Goal: Task Accomplishment & Management: Manage account settings

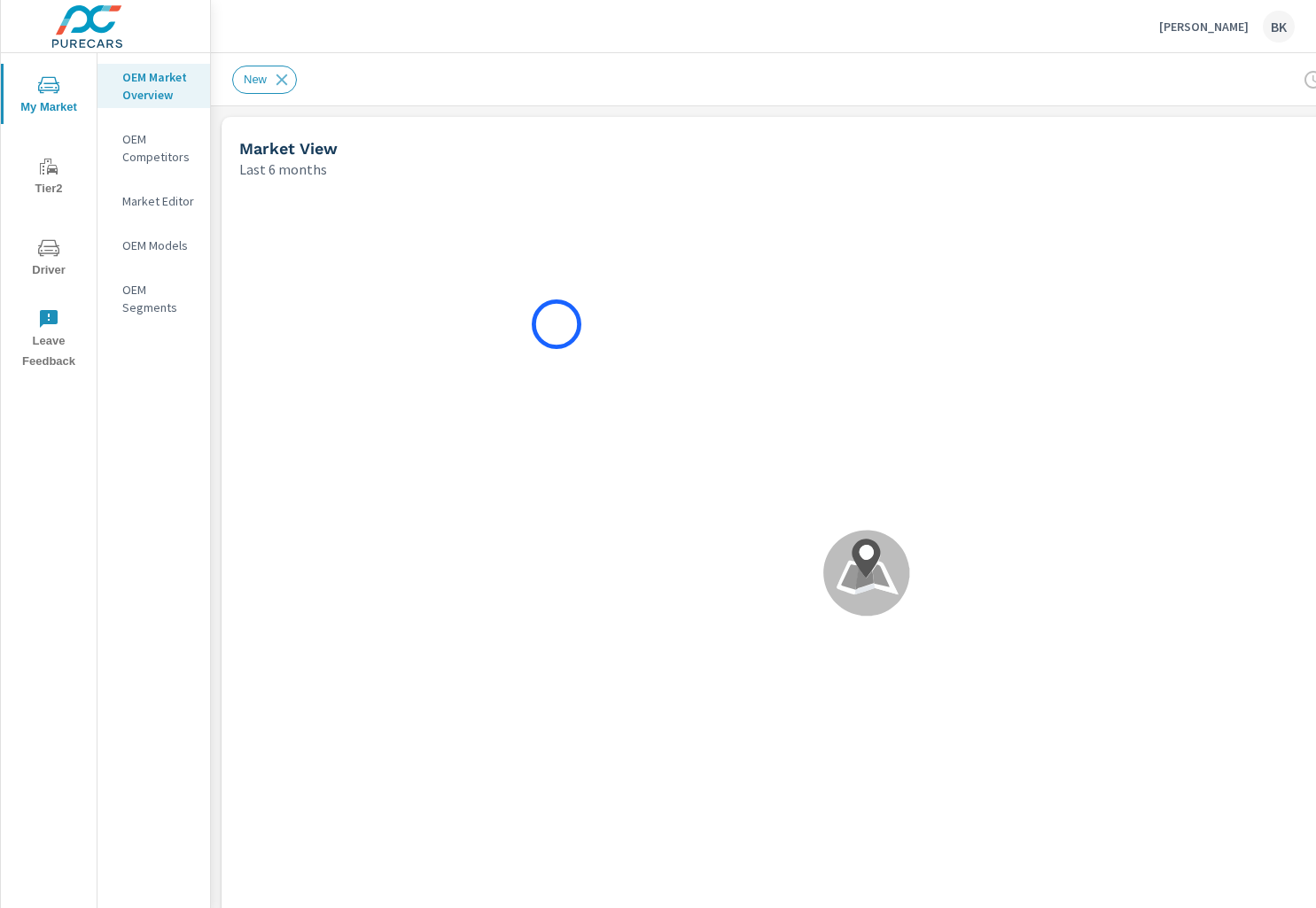
scroll to position [1, 0]
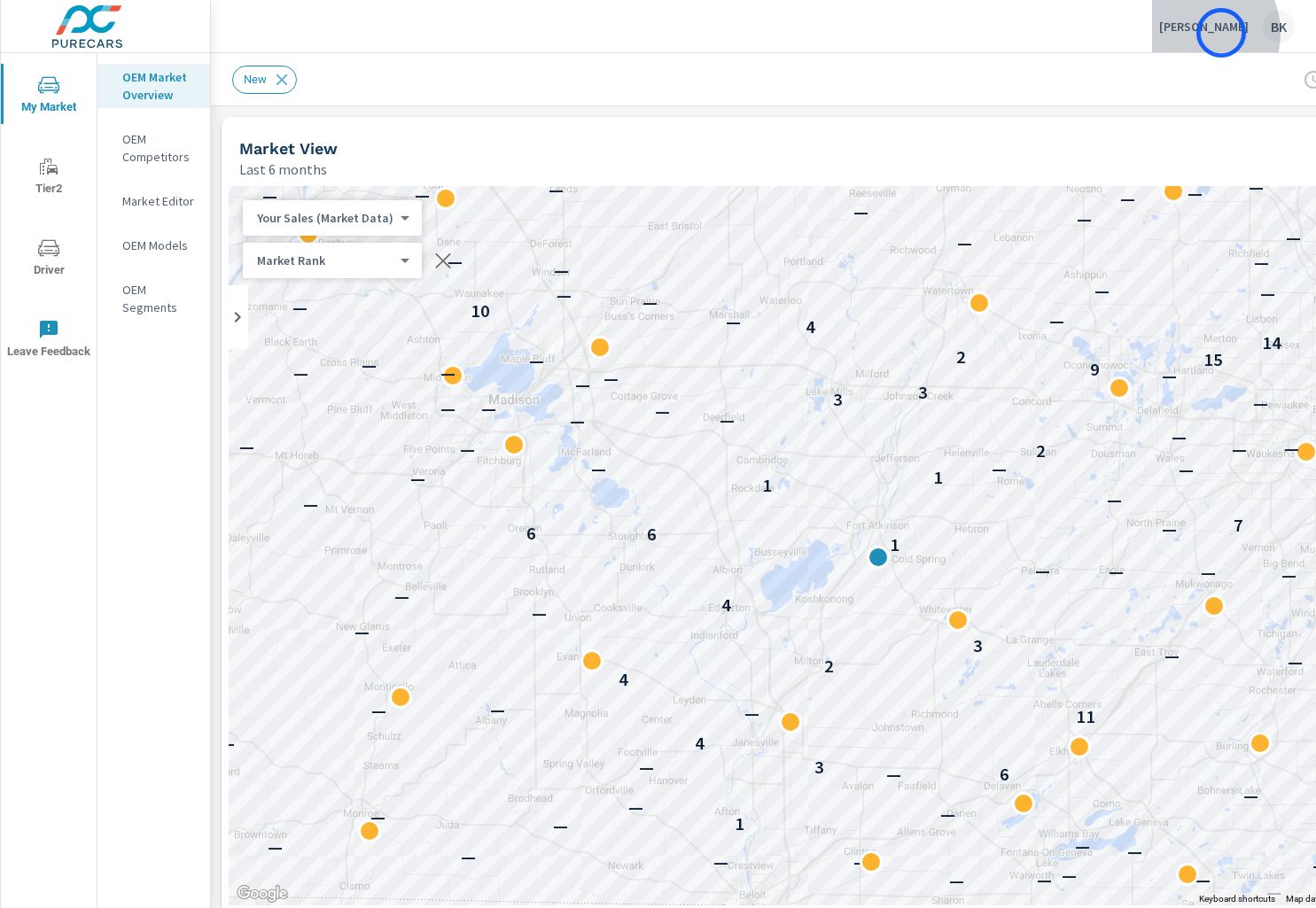
click at [1221, 32] on p "[PERSON_NAME]" at bounding box center [1203, 27] width 89 height 16
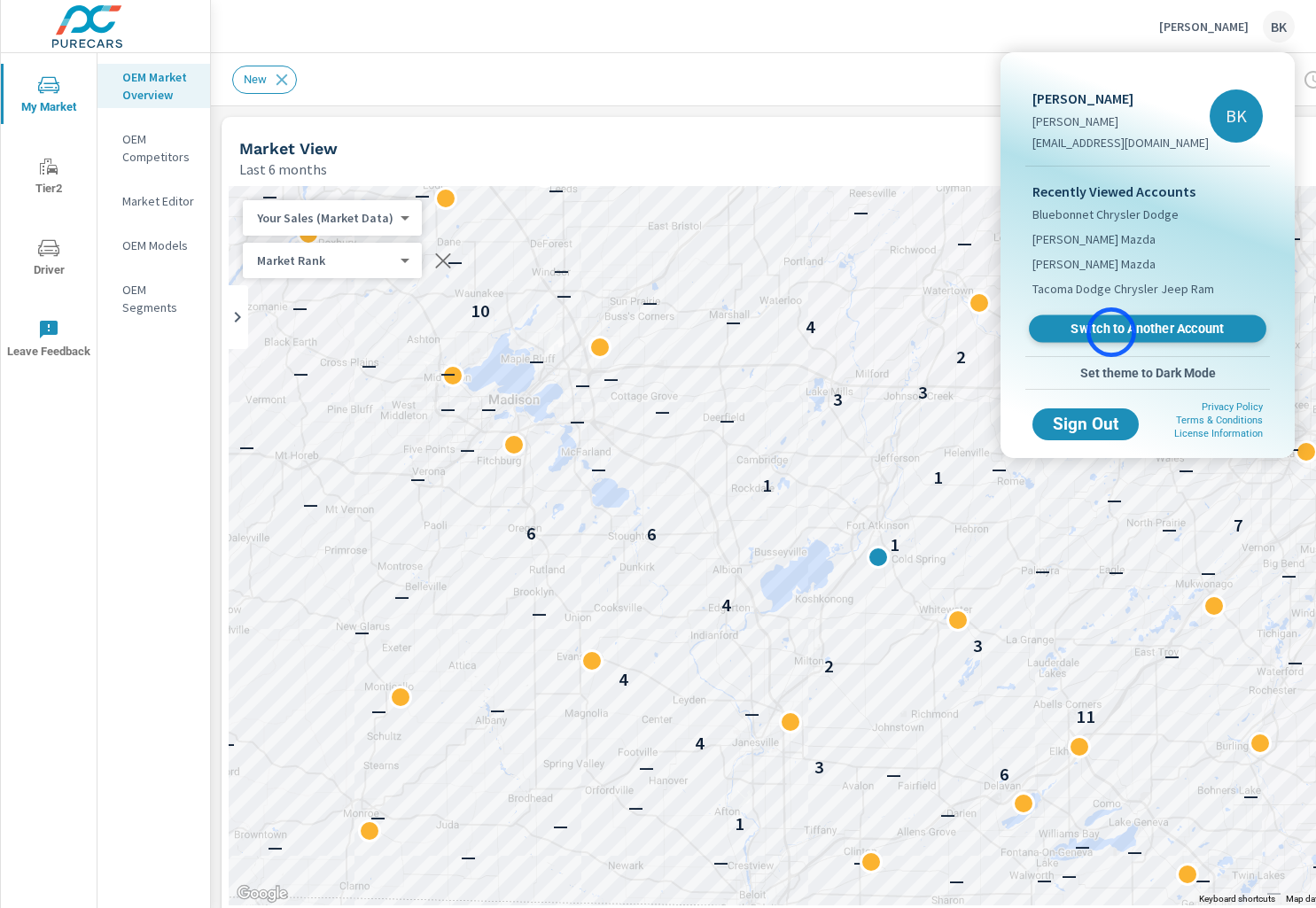
click at [1111, 332] on span "Switch to Another Account" at bounding box center [1146, 329] width 217 height 17
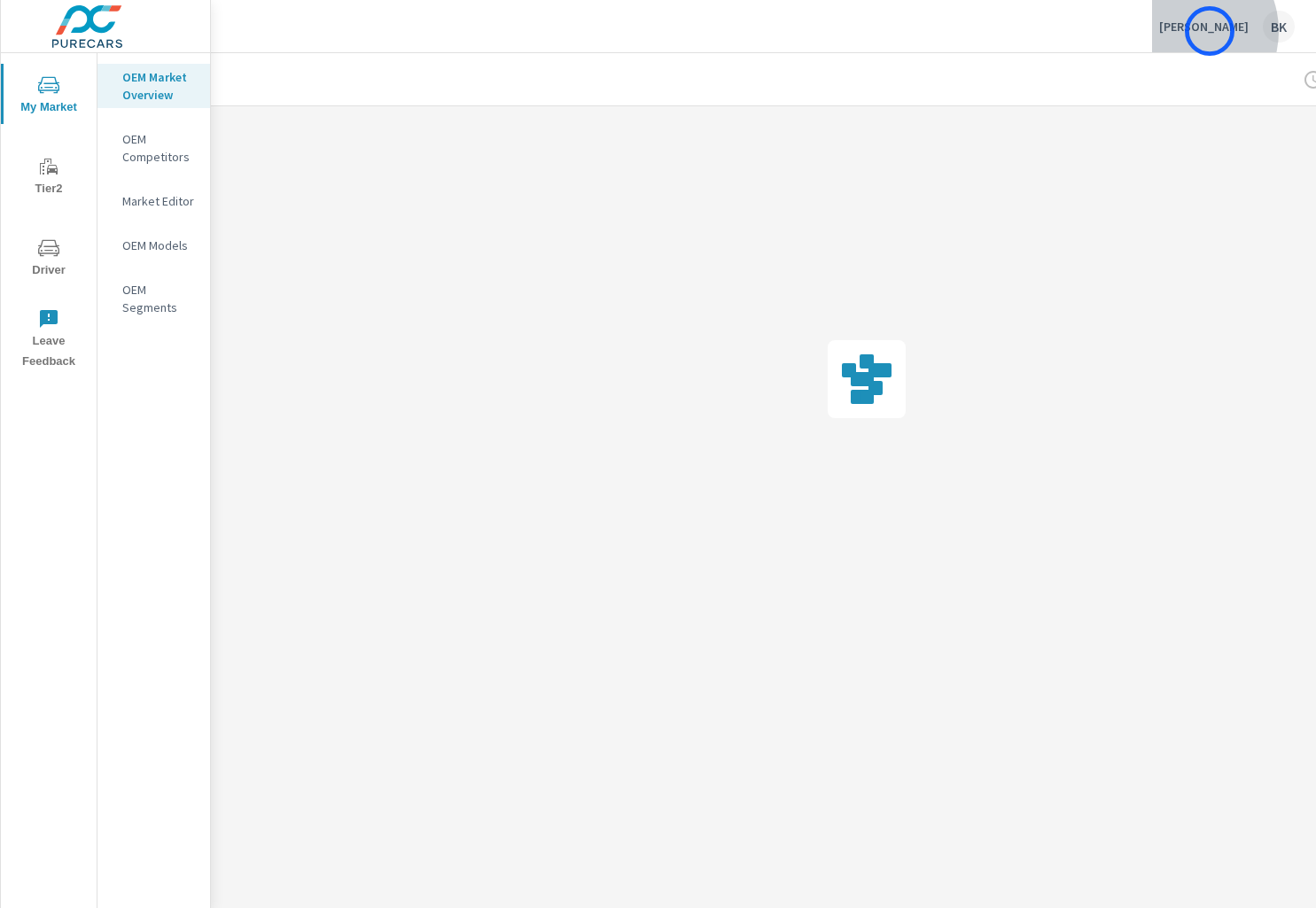
click at [1209, 31] on p "[PERSON_NAME]" at bounding box center [1203, 27] width 89 height 16
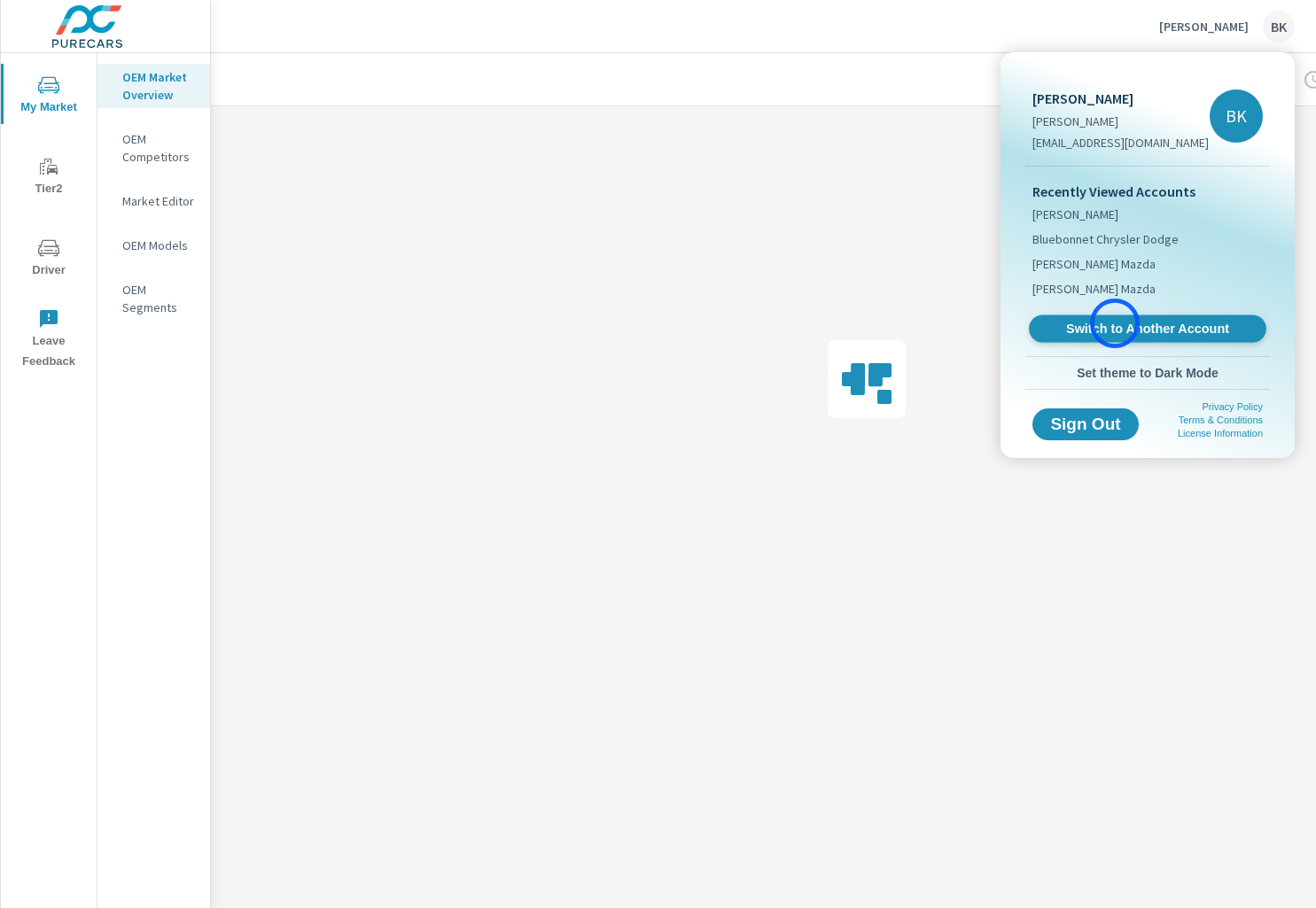
click at [1115, 323] on span "Switch to Another Account" at bounding box center [1146, 329] width 217 height 17
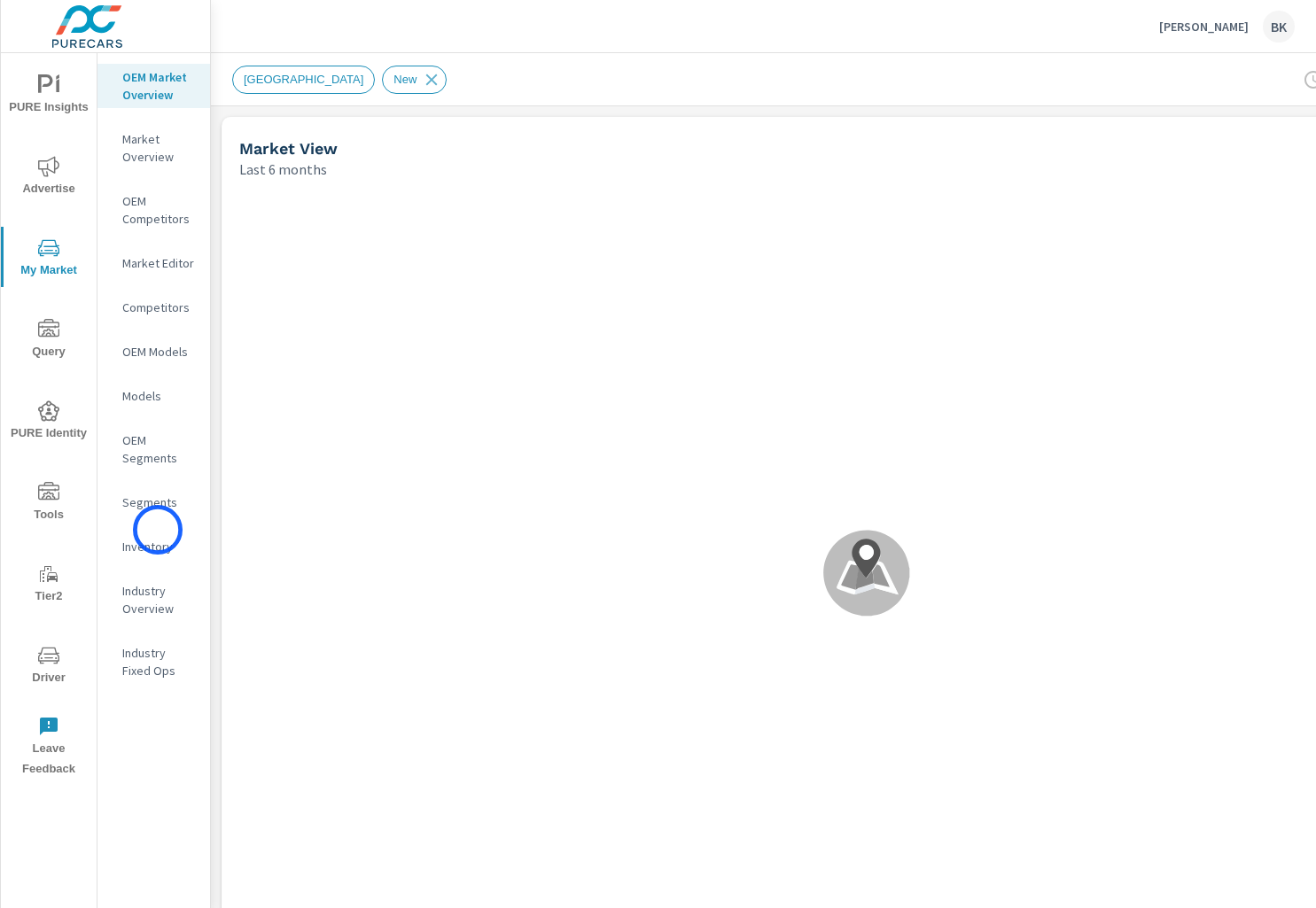
scroll to position [1, 0]
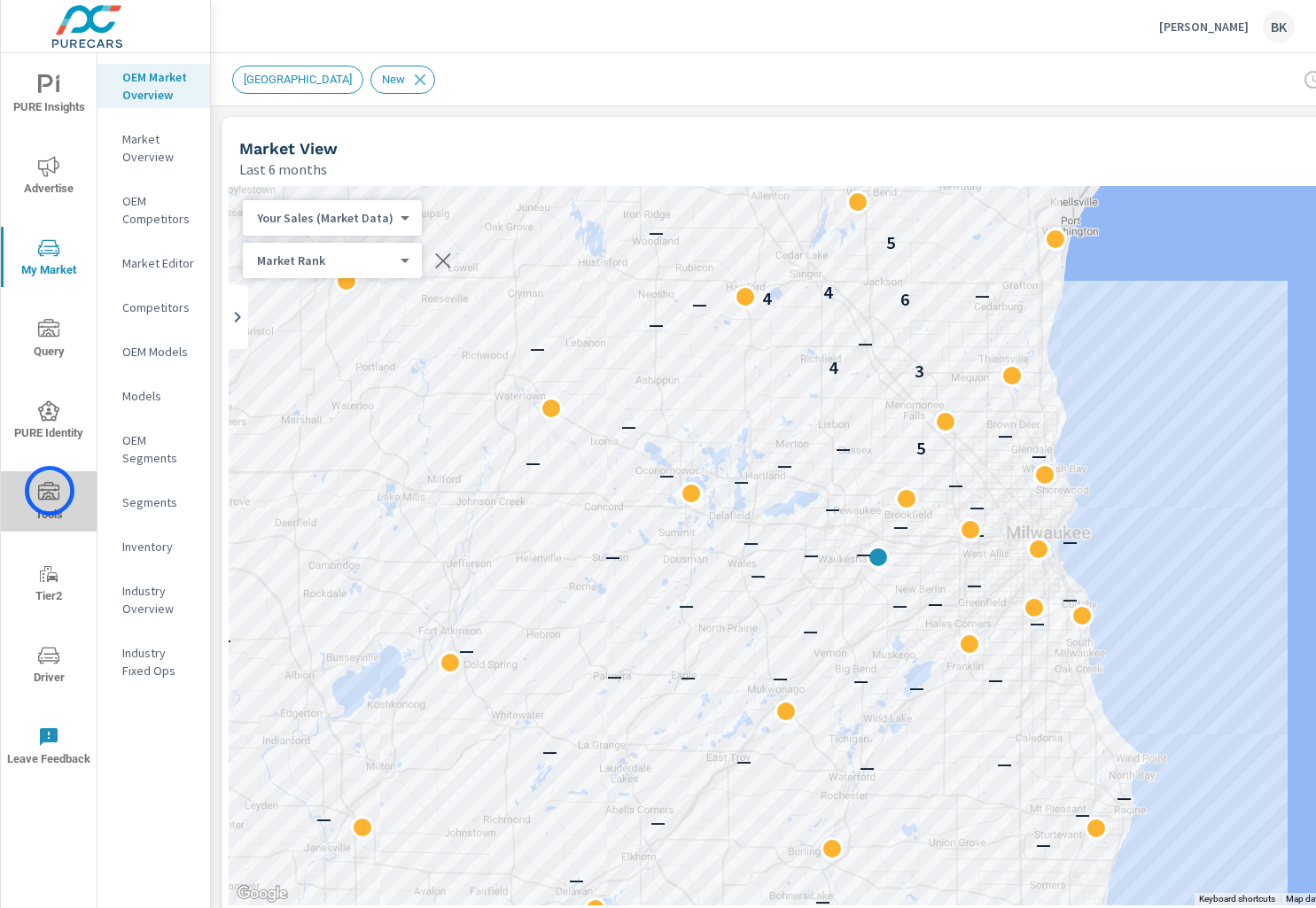
click at [50, 491] on icon "nav menu" at bounding box center [49, 493] width 22 height 22
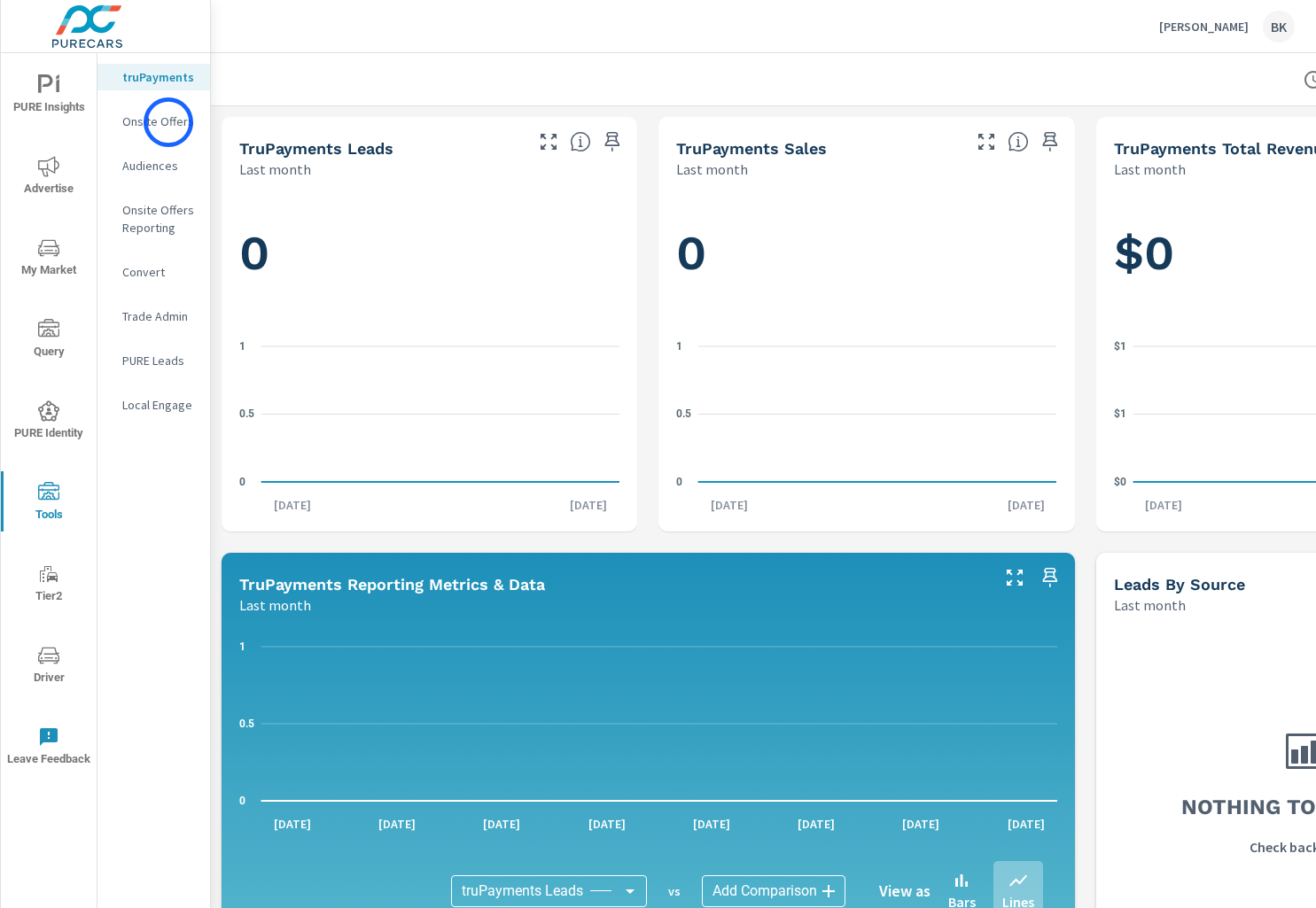
click at [168, 122] on p "Onsite Offers" at bounding box center [158, 122] width 74 height 18
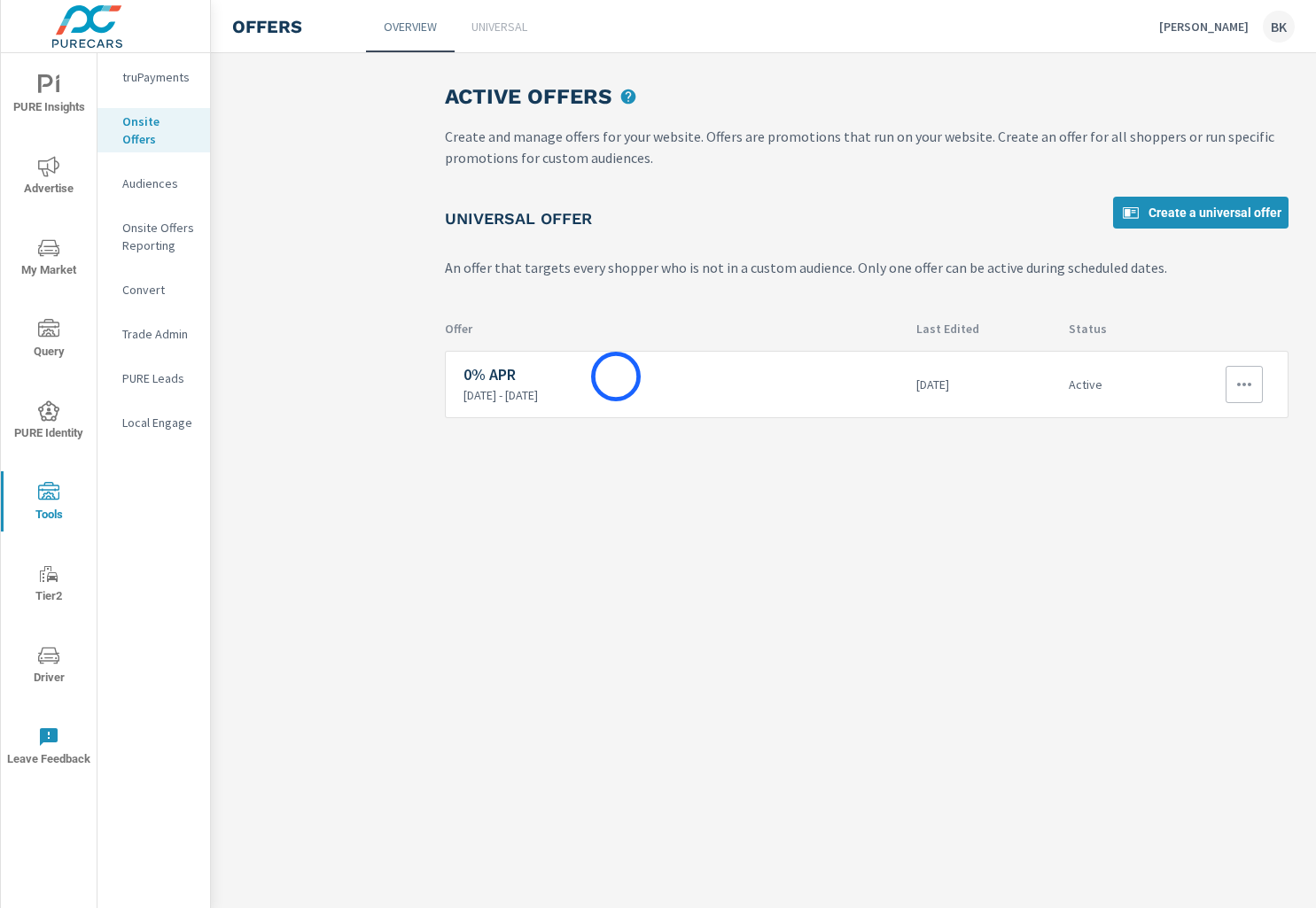
click at [616, 376] on h6 "0% APR" at bounding box center [683, 375] width 439 height 18
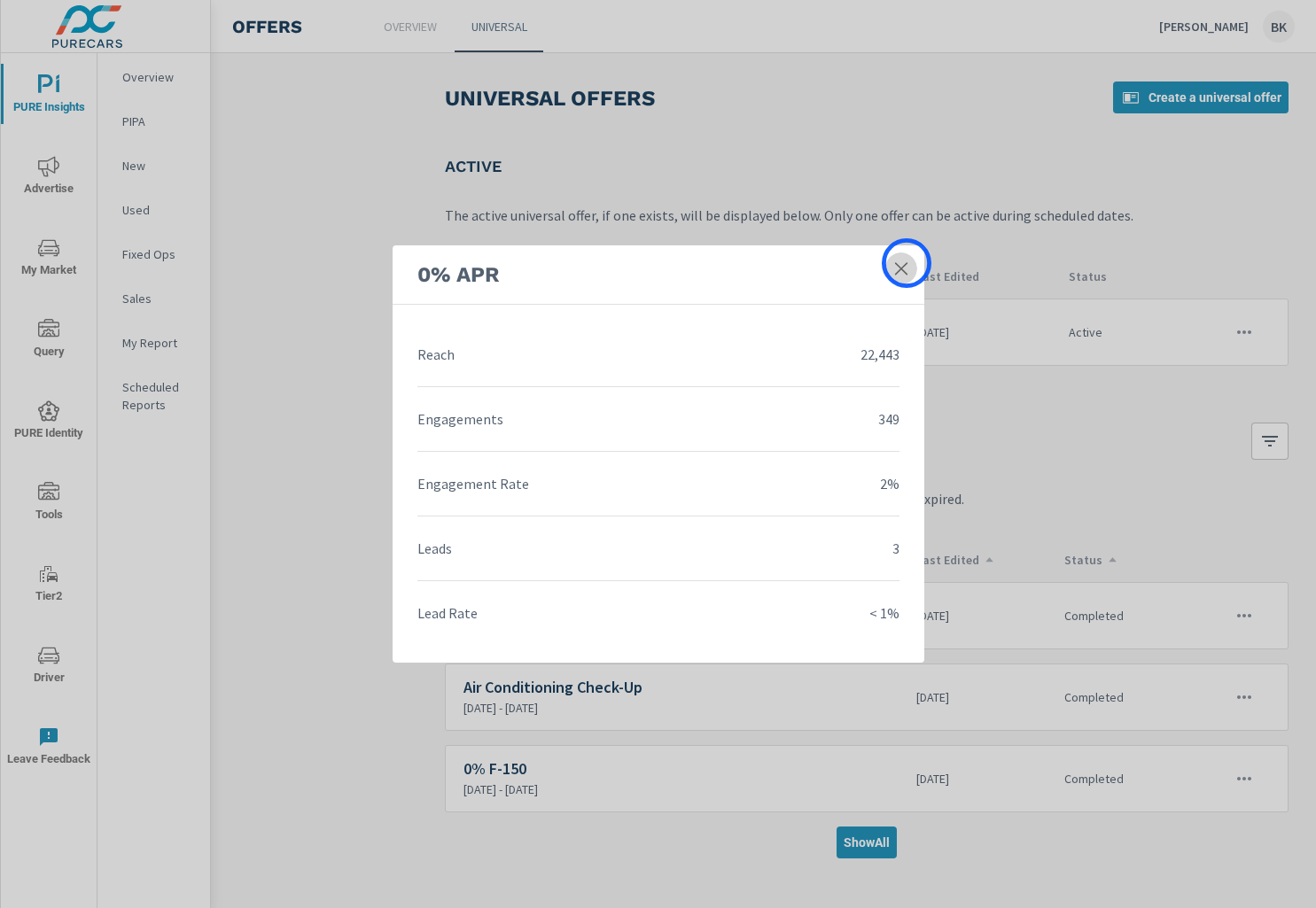
click at [906, 263] on icon at bounding box center [901, 268] width 18 height 18
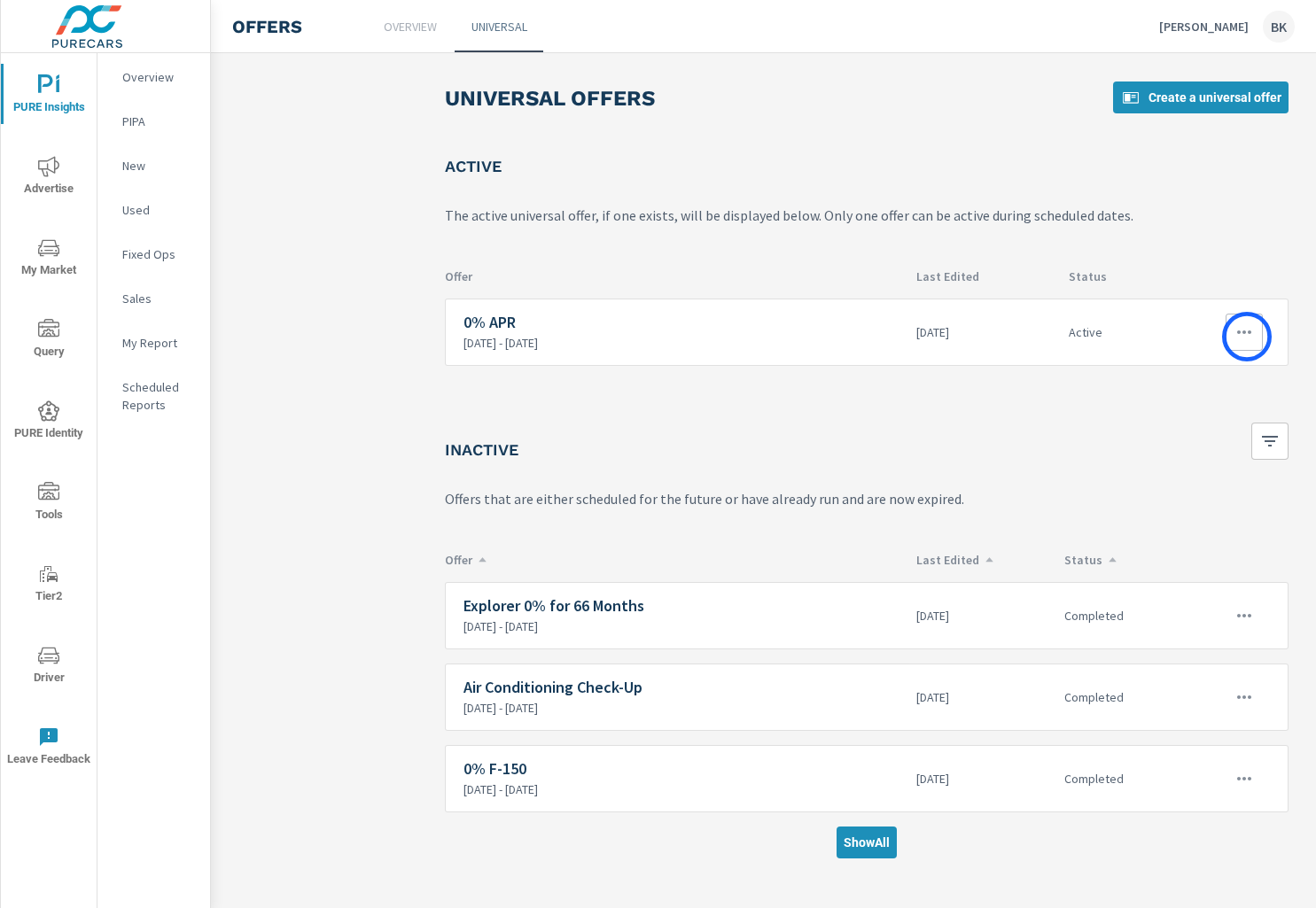
click at [1246, 337] on icon "button" at bounding box center [1244, 332] width 22 height 22
click at [1195, 377] on div "Edit" at bounding box center [1184, 373] width 24 height 22
